Goal: Task Accomplishment & Management: Manage account settings

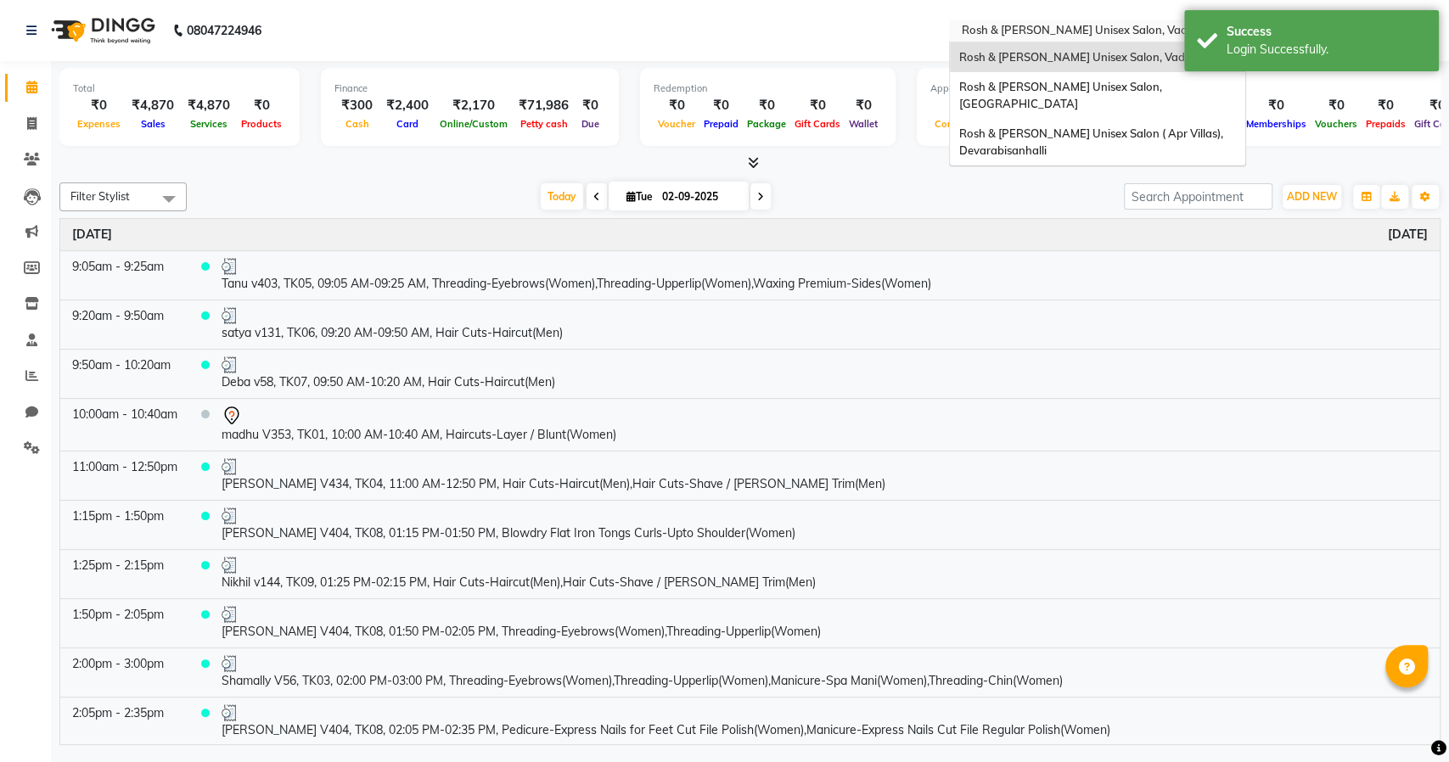
click at [1084, 32] on input "text" at bounding box center [1081, 32] width 246 height 17
click at [1076, 125] on div "Rosh & [PERSON_NAME] Unisex Salon ( Apr Villas), Devarabisanhalli" at bounding box center [1097, 142] width 295 height 47
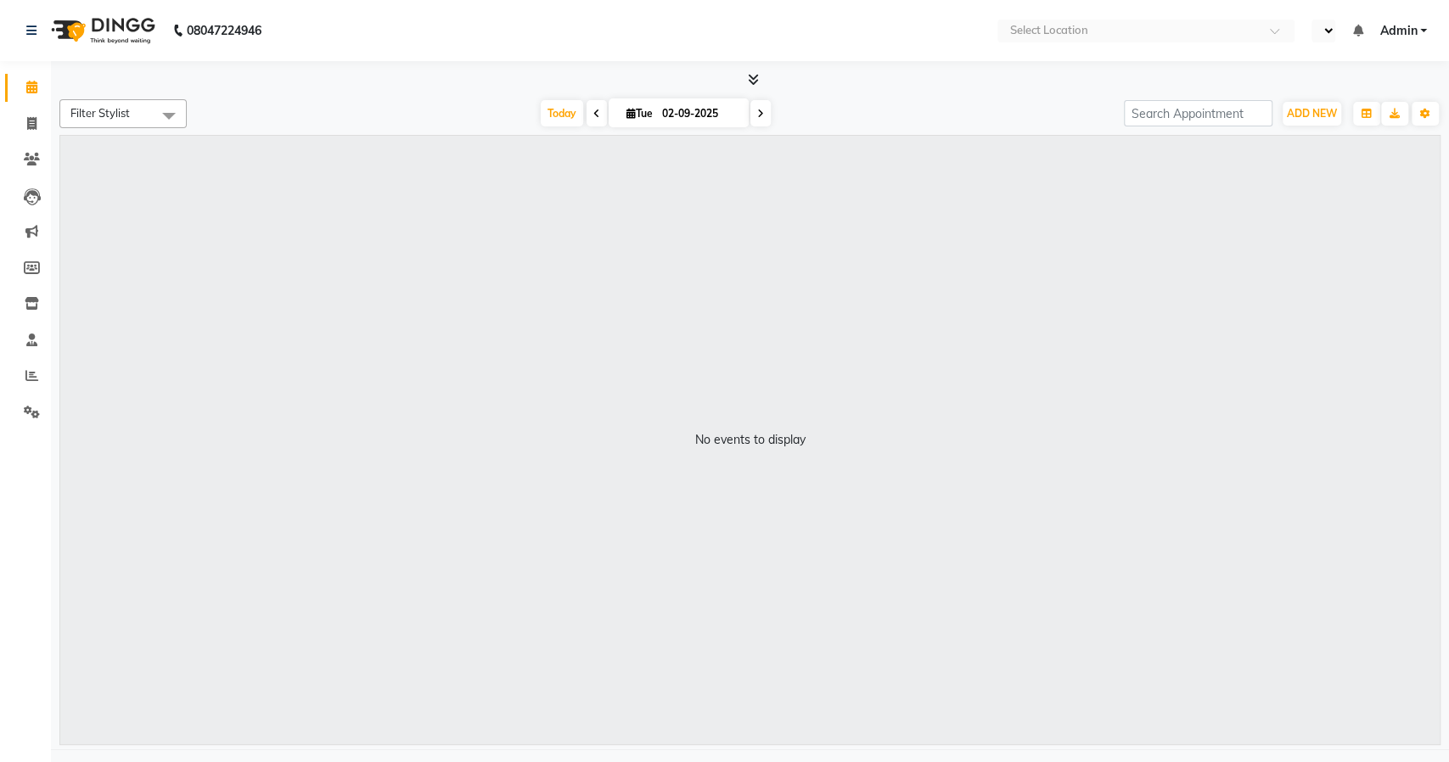
select select "en"
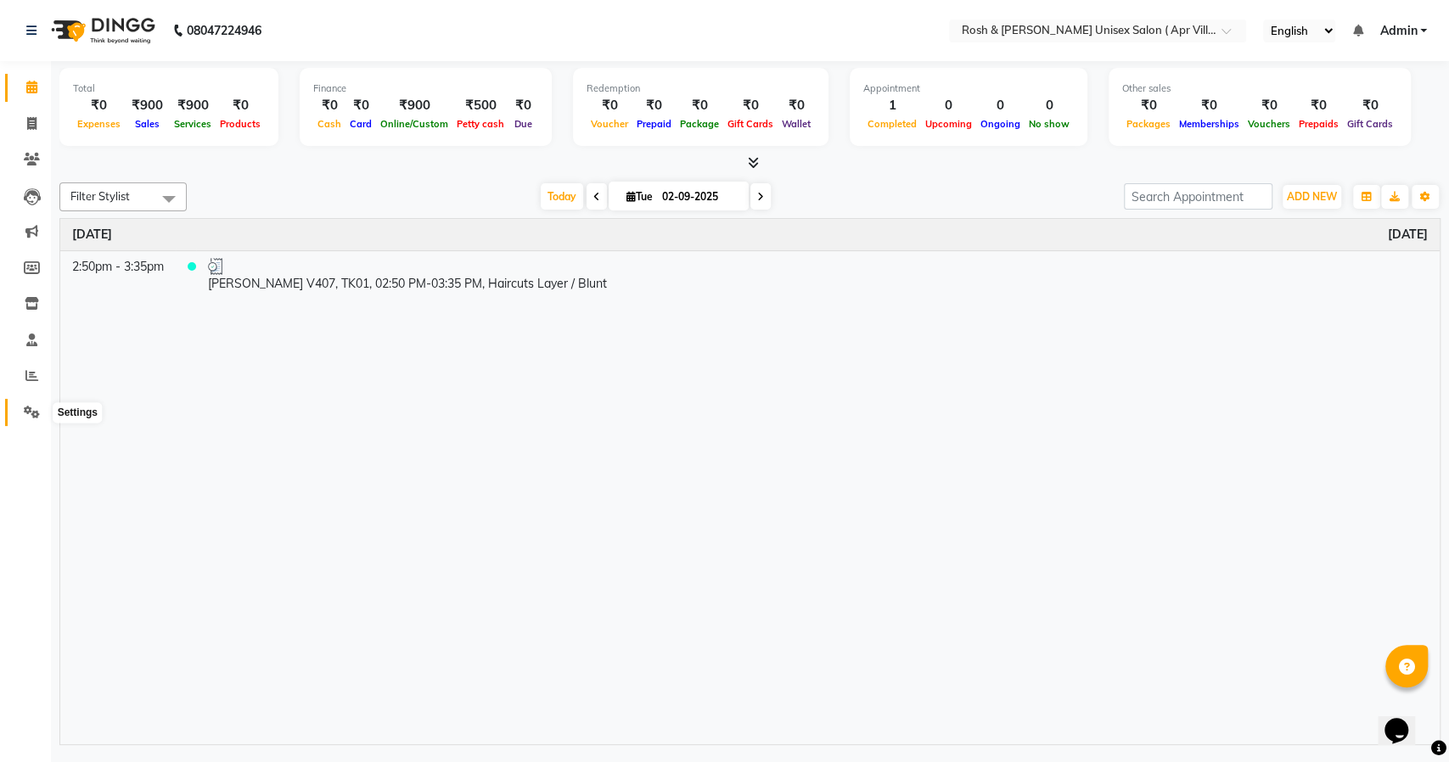
click at [25, 410] on icon at bounding box center [32, 412] width 16 height 13
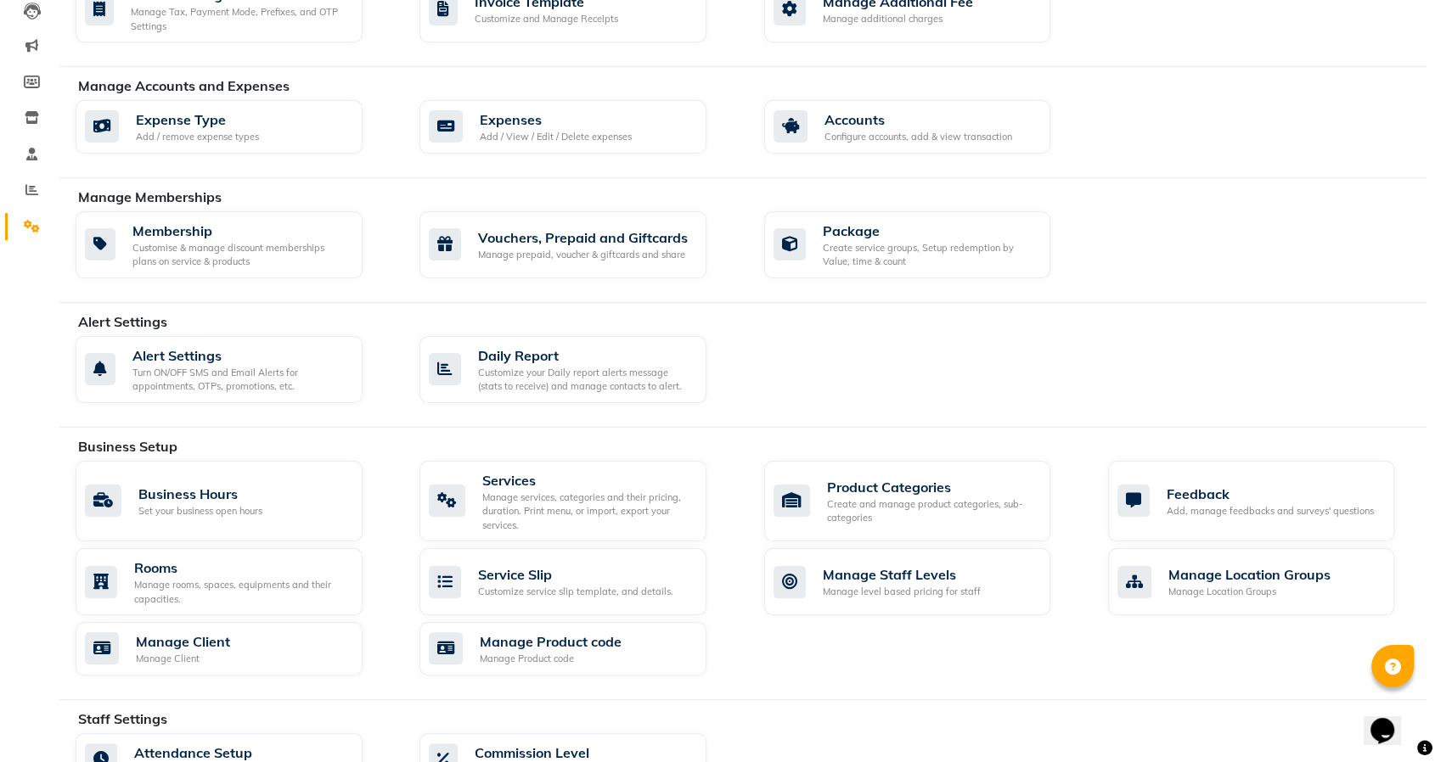
scroll to position [188, 0]
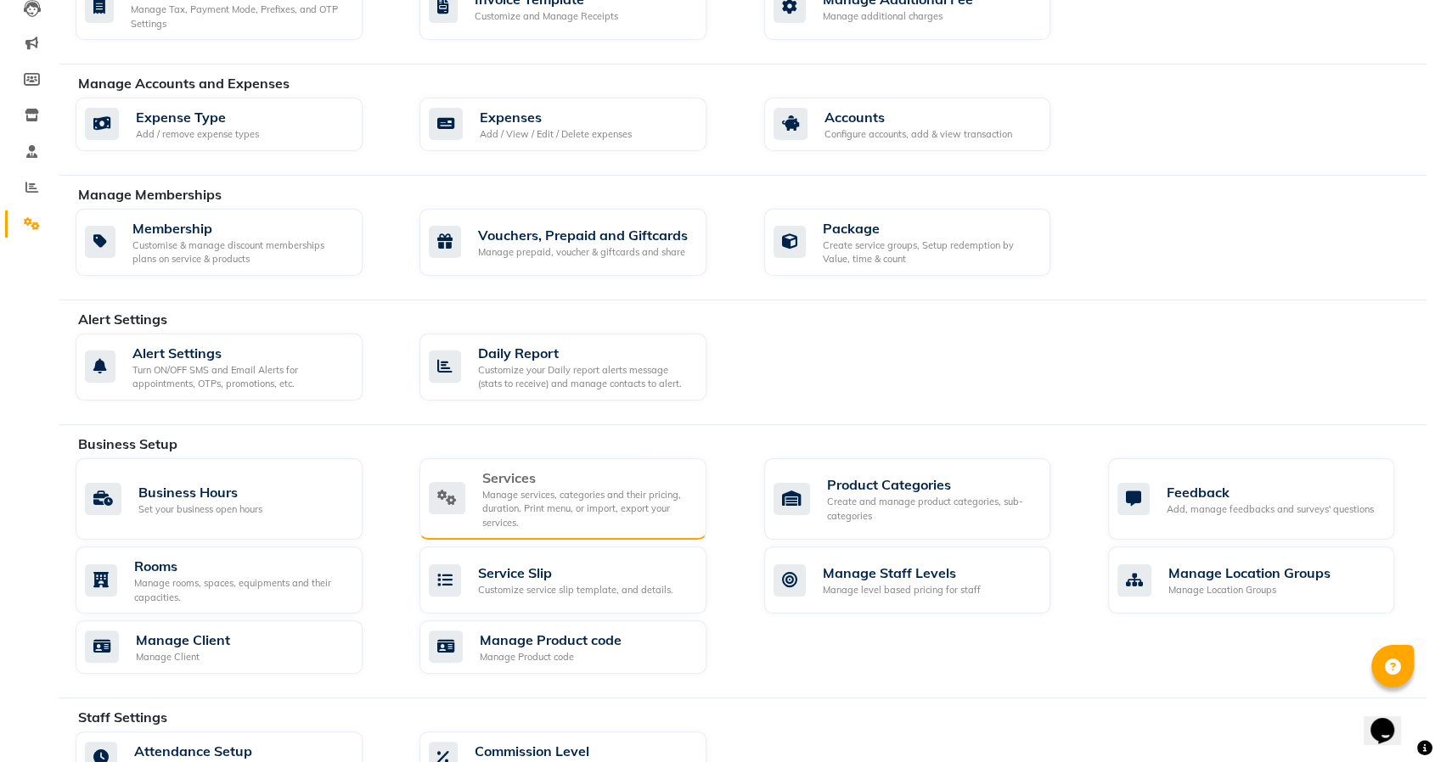
click at [557, 498] on div "Manage services, categories and their pricing, duration. Print menu, or import,…" at bounding box center [587, 509] width 211 height 42
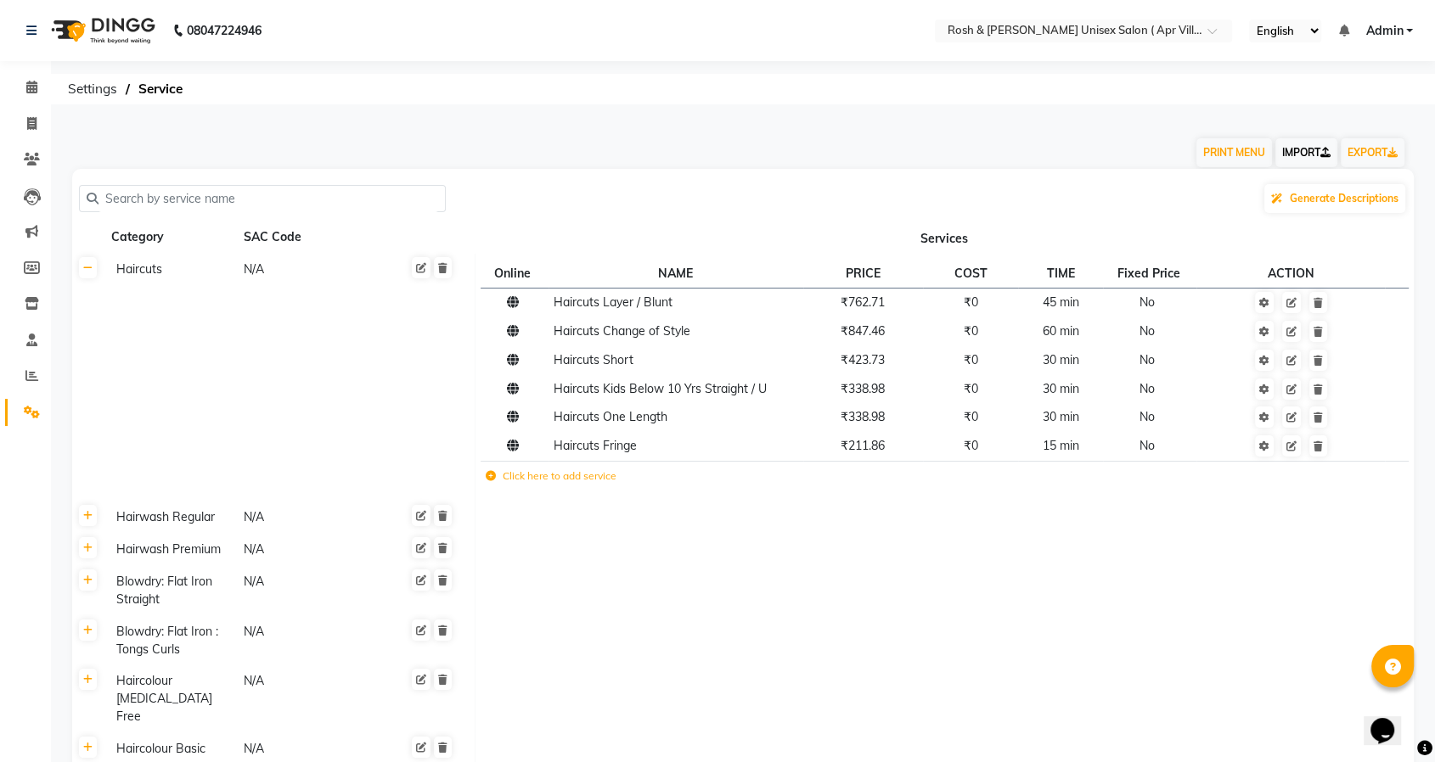
click at [1287, 157] on link "IMPORT" at bounding box center [1306, 152] width 62 height 29
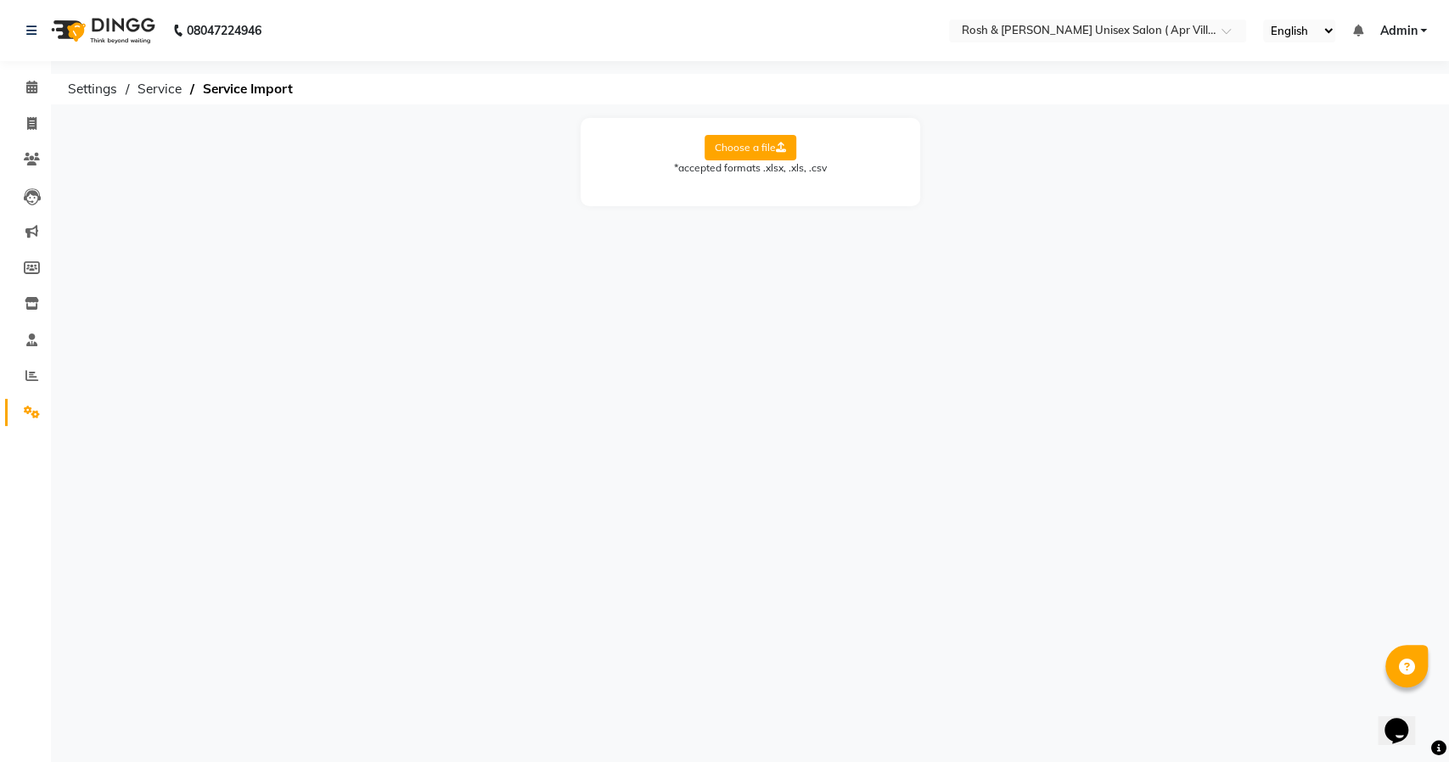
click at [751, 147] on label "Choose a file" at bounding box center [751, 147] width 92 height 25
click at [0, 0] on input "Choose a file" at bounding box center [0, 0] width 0 height 0
click at [827, 205] on select "Select Sheet Sheet1" at bounding box center [826, 202] width 127 height 26
select select "Sheet1"
click at [763, 189] on select "Select Sheet Sheet1" at bounding box center [826, 202] width 127 height 26
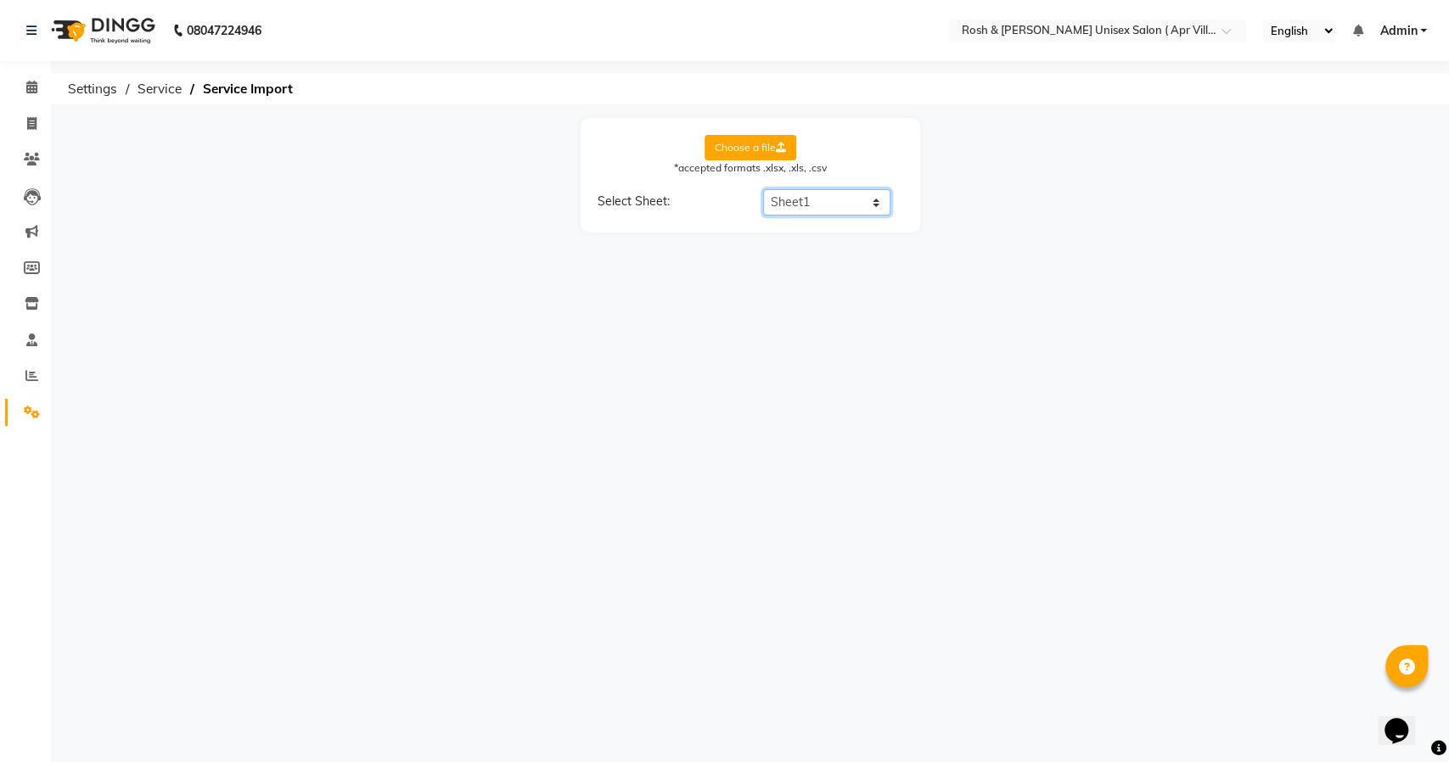
select select "Service Name"
select select "Price"
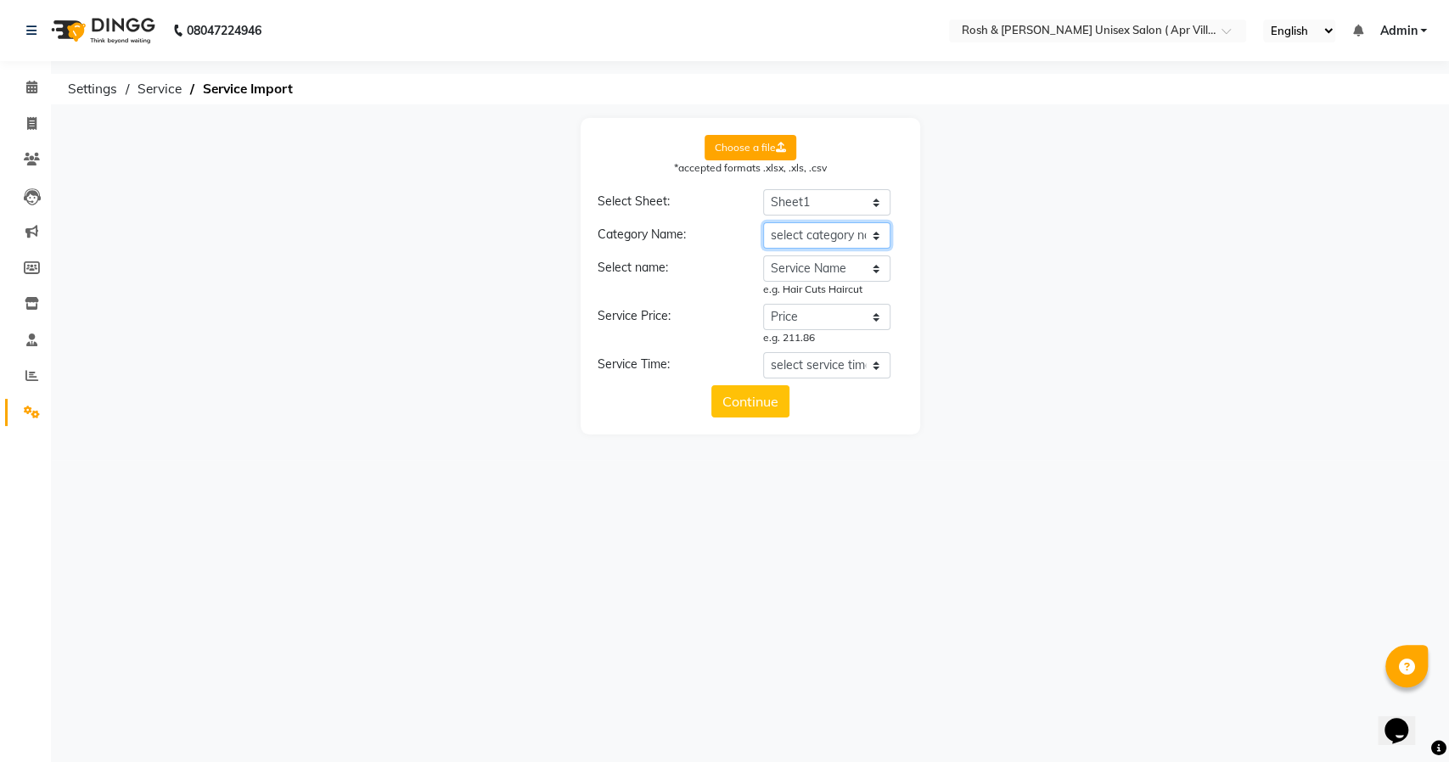
click at [823, 228] on select "select category name Service Category Service Name Price Time (mins)" at bounding box center [826, 235] width 127 height 26
select select "Service Category"
click at [763, 222] on select "select category name Service Category Service Name Price Time (mins)" at bounding box center [826, 235] width 127 height 26
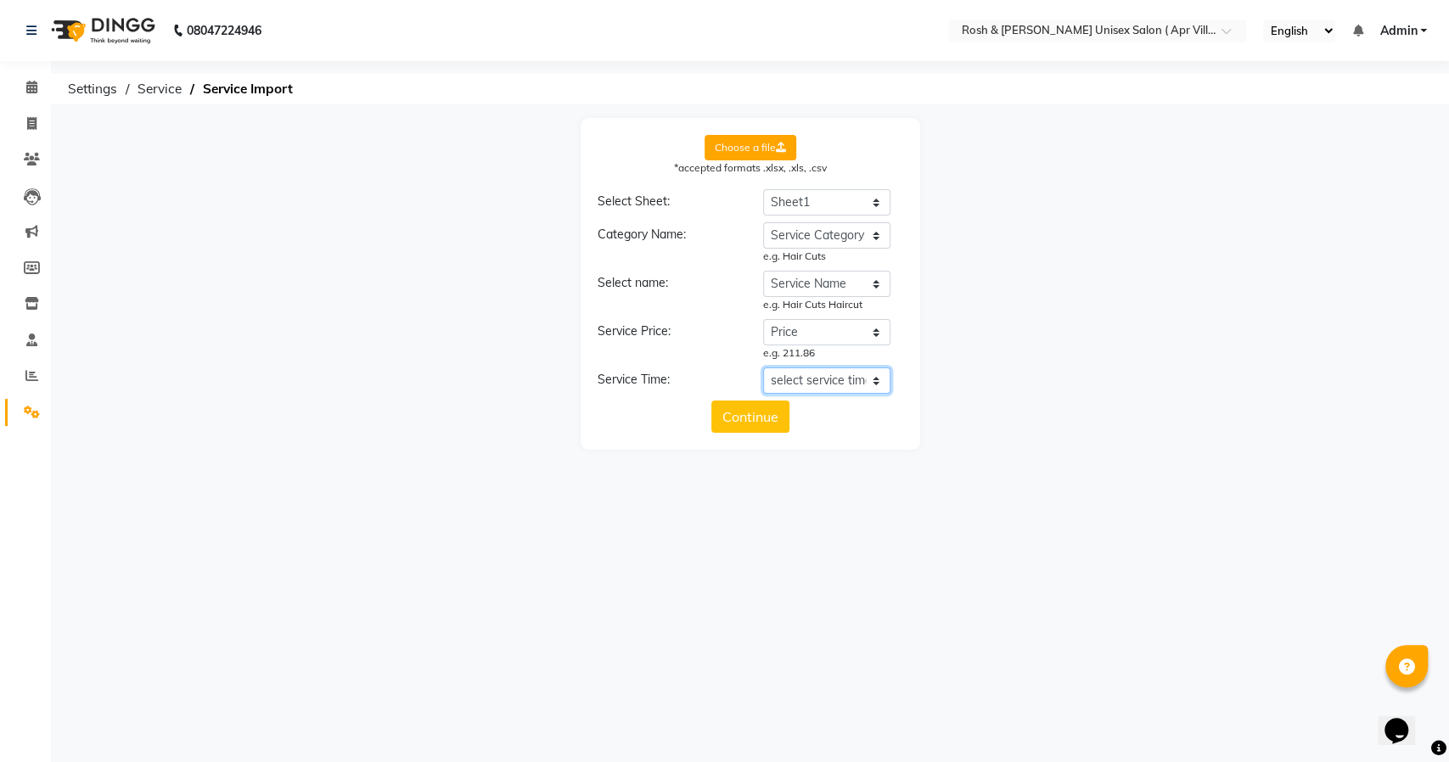
click at [830, 384] on select "select service time Service Category Service Name Price Time (mins)" at bounding box center [826, 381] width 127 height 26
select select "Time (mins)"
click at [763, 368] on select "select service time Service Category Service Name Price Time (mins)" at bounding box center [826, 381] width 127 height 26
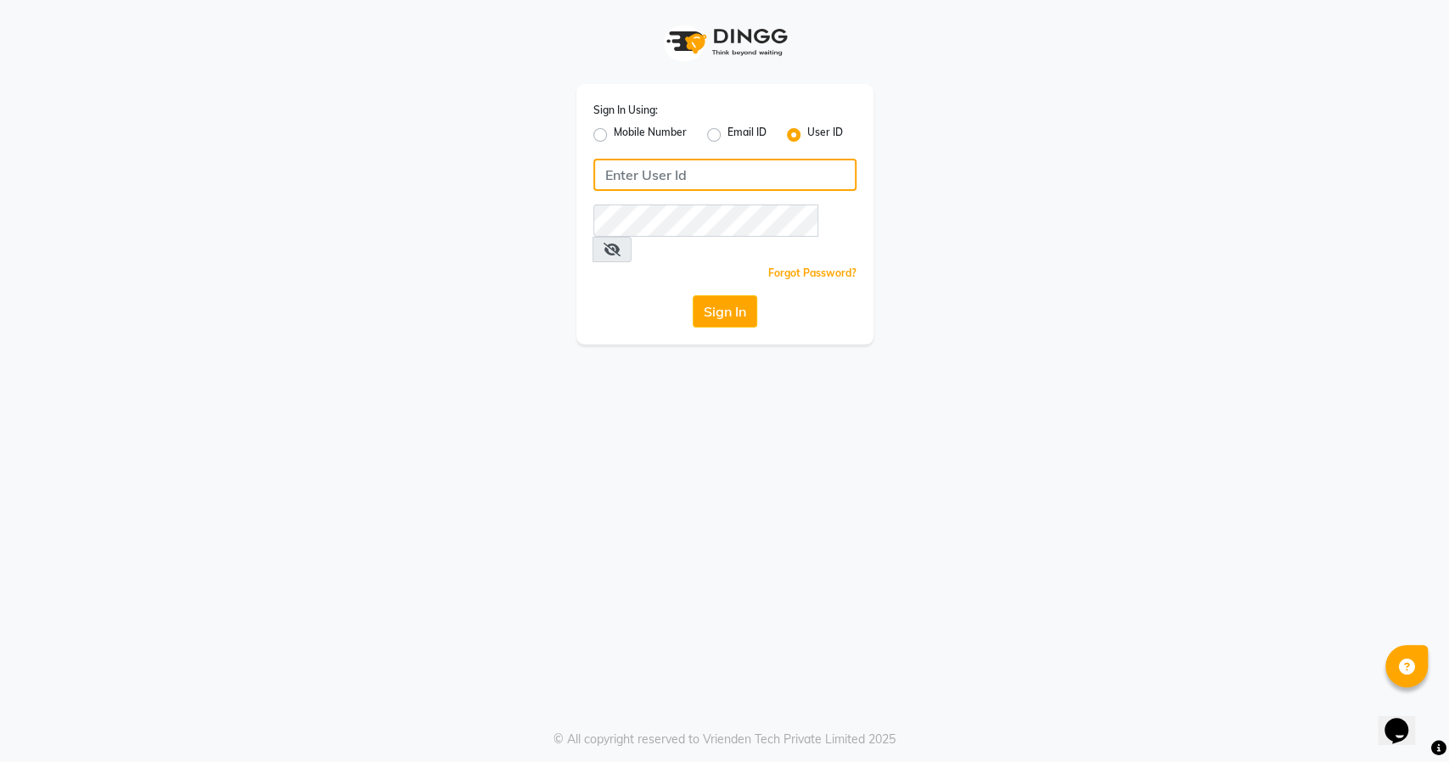
click at [726, 178] on input "Username" at bounding box center [725, 175] width 263 height 32
type input "rosh&roys"
click at [723, 295] on button "Sign In" at bounding box center [725, 311] width 65 height 32
